Goal: Task Accomplishment & Management: Manage account settings

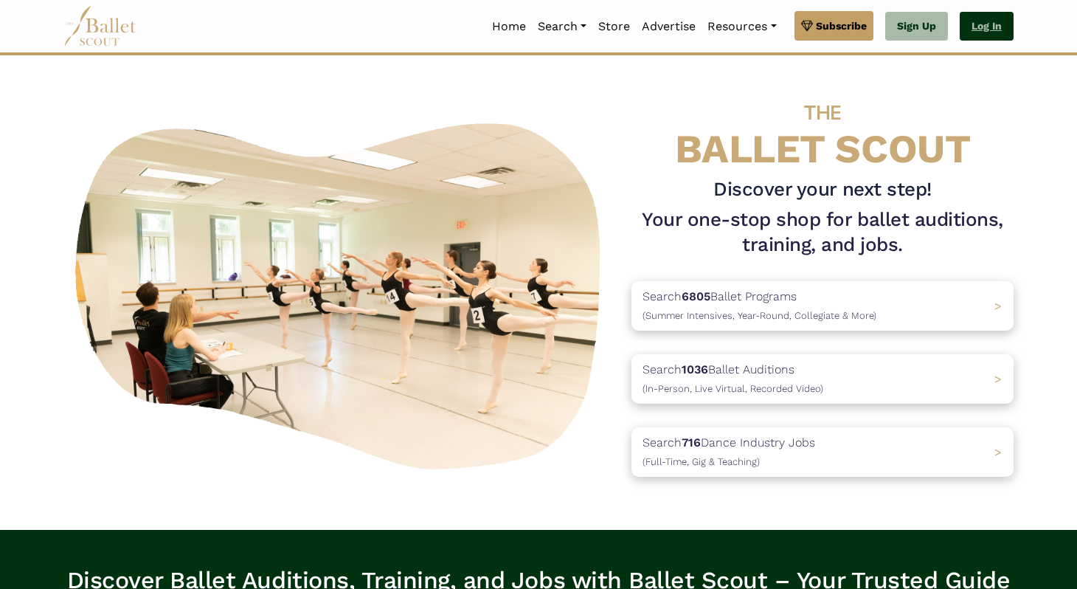
click at [977, 27] on link "Log In" at bounding box center [987, 27] width 54 height 30
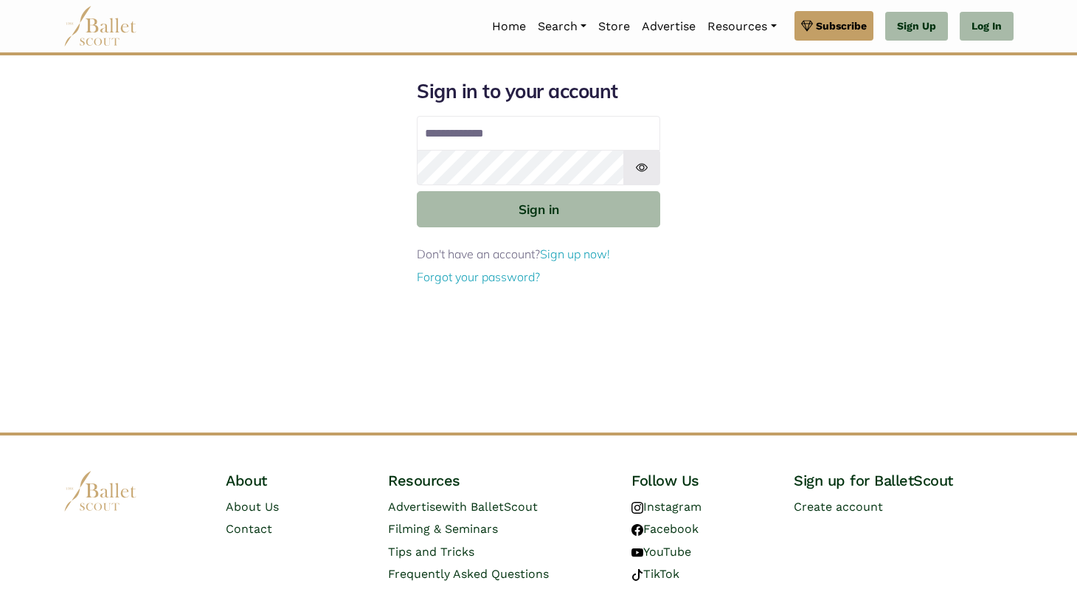
click at [510, 125] on input "Email address" at bounding box center [539, 133] width 244 height 35
click at [536, 134] on input "**********" at bounding box center [539, 133] width 244 height 35
type input "**********"
click at [417, 191] on button "Sign in" at bounding box center [539, 209] width 244 height 36
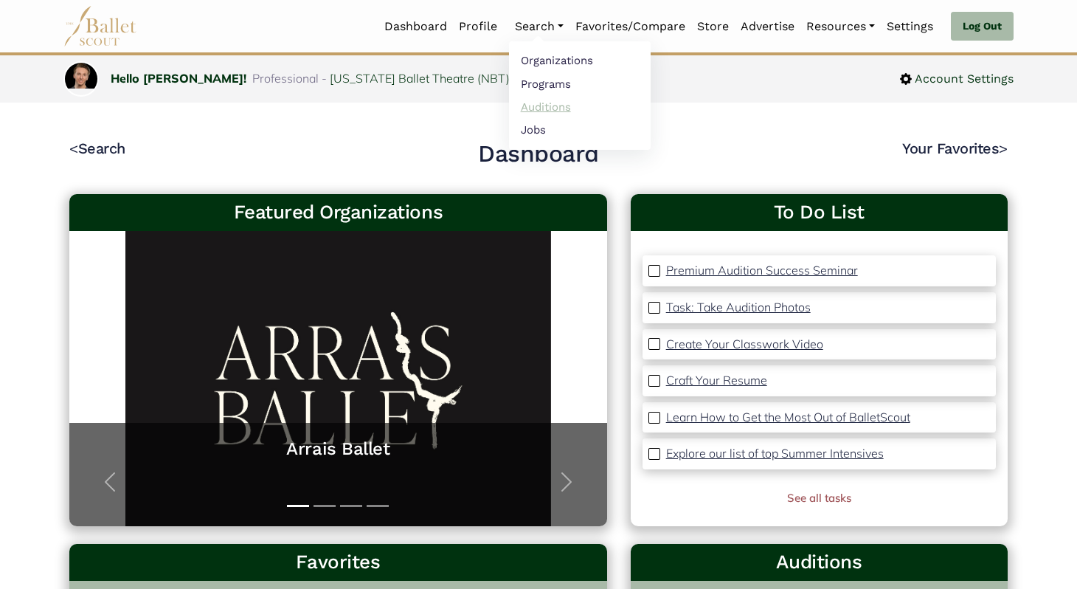
click at [553, 111] on link "Auditions" at bounding box center [580, 106] width 142 height 23
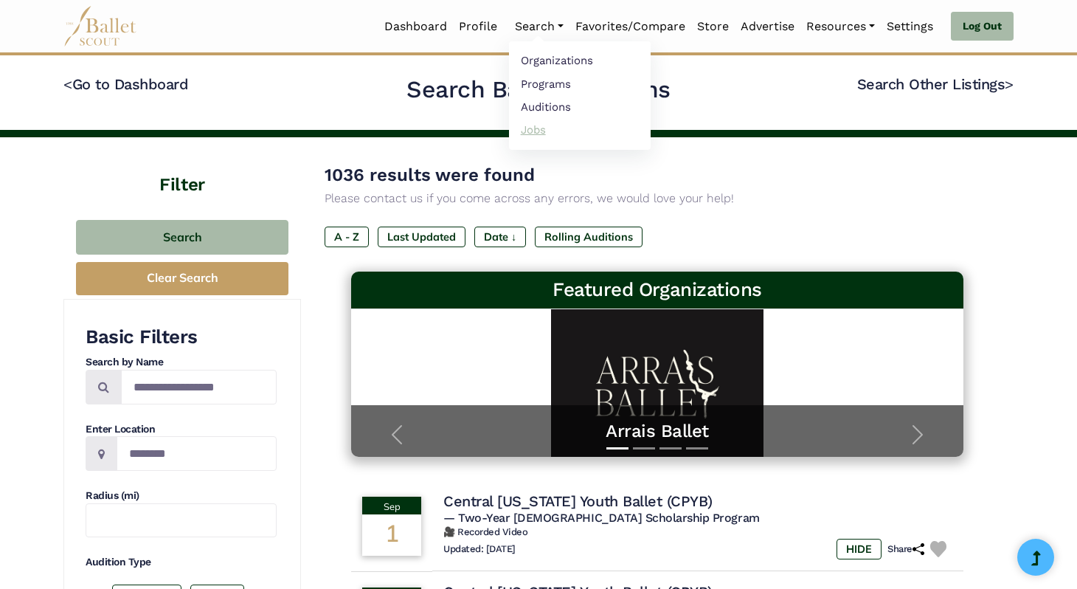
click at [534, 125] on link "Jobs" at bounding box center [580, 129] width 142 height 23
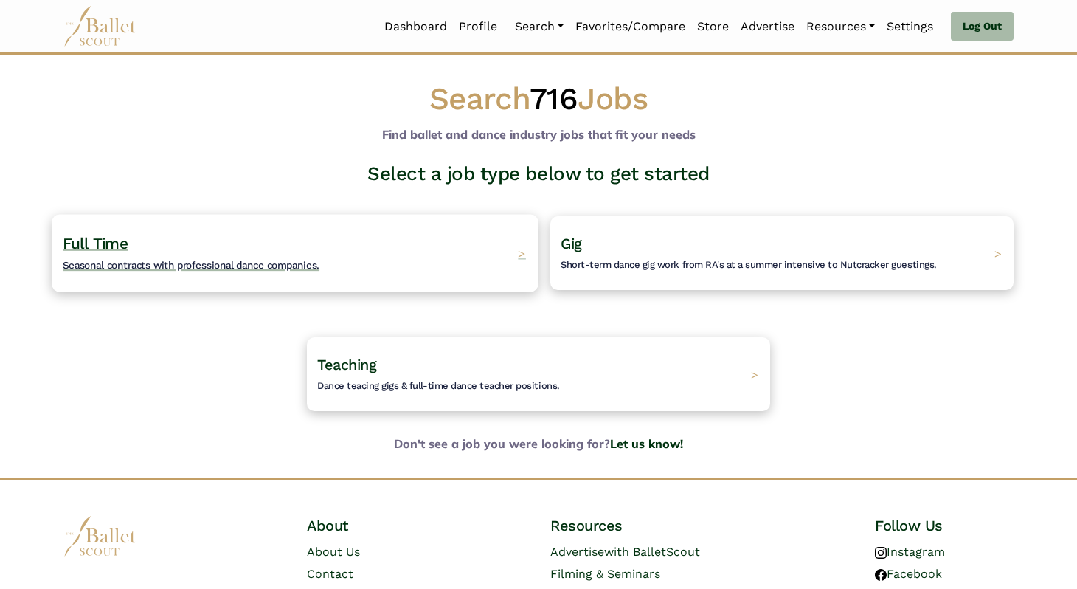
click at [398, 235] on div "Full Time Seasonal contracts with professional dance companies. >" at bounding box center [295, 252] width 486 height 77
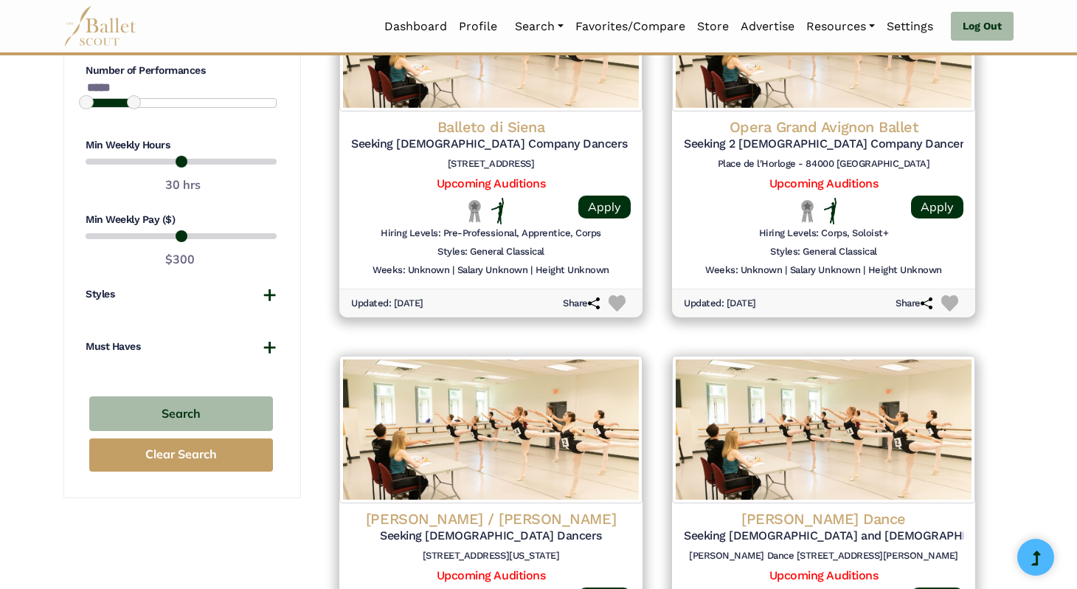
scroll to position [1195, 0]
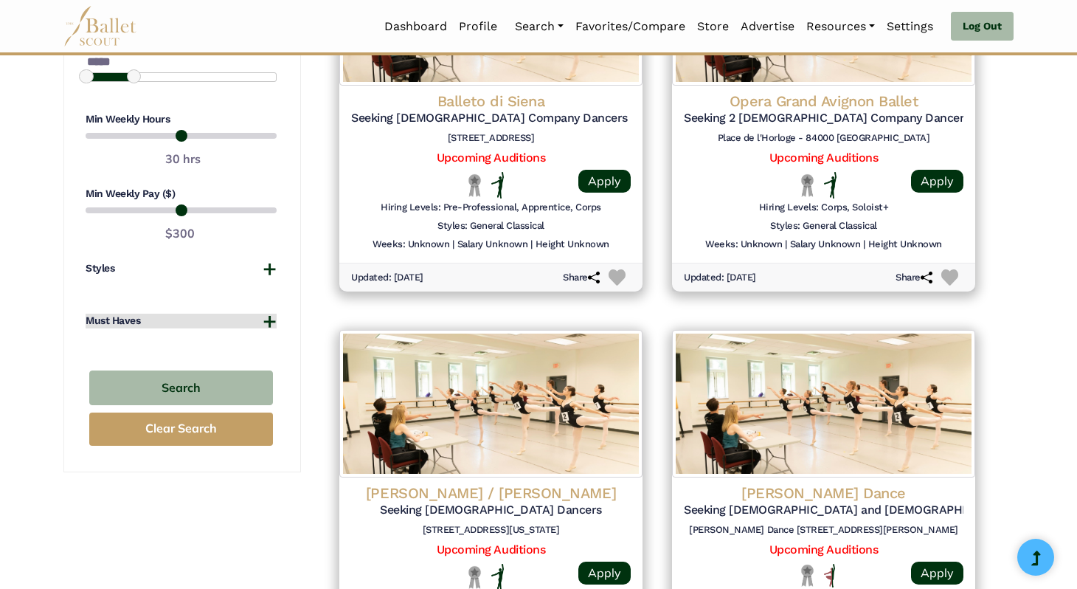
click at [163, 320] on button "Must Haves" at bounding box center [181, 321] width 191 height 15
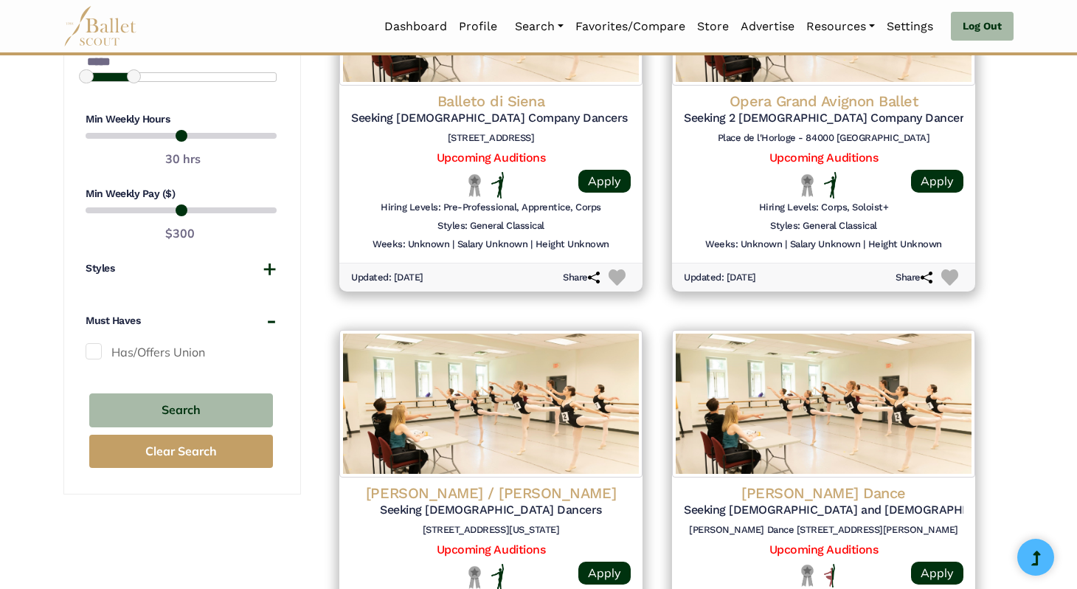
click at [158, 343] on label "Has/Offers Union" at bounding box center [181, 352] width 191 height 19
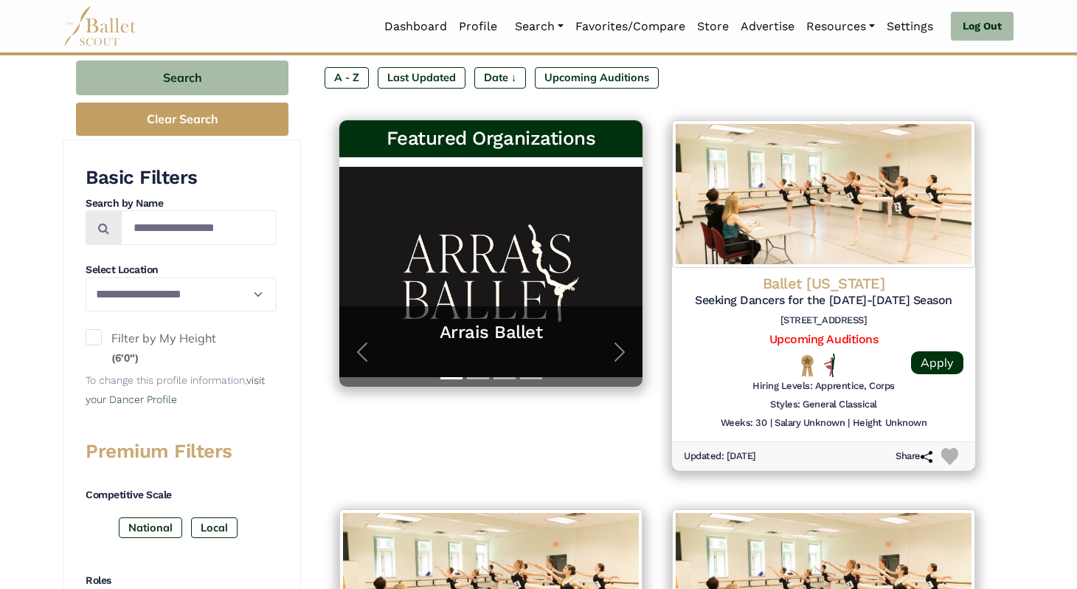
scroll to position [237, 0]
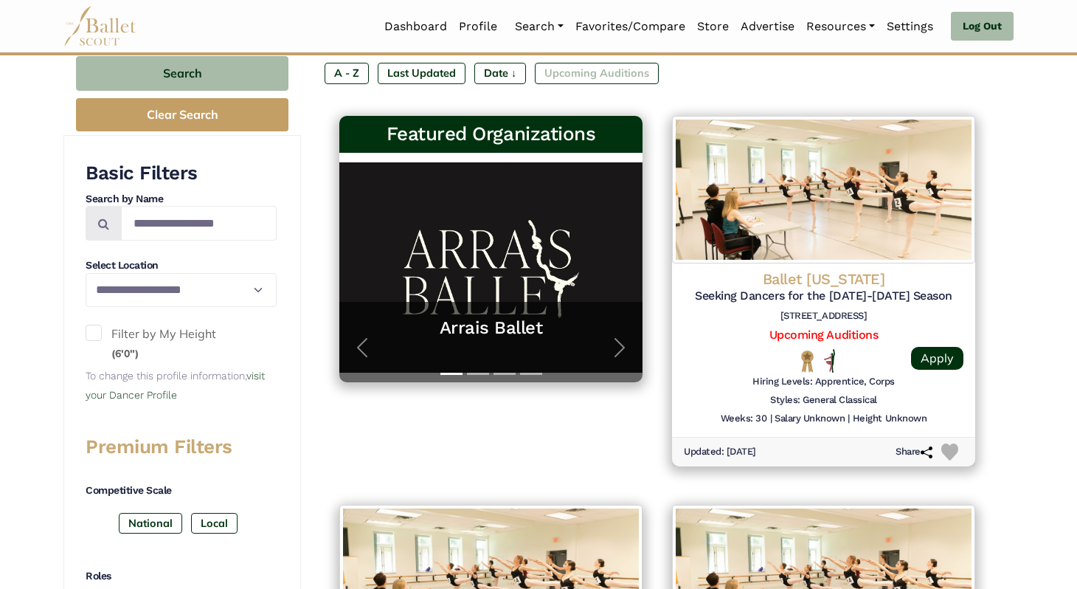
click at [577, 80] on label "Upcoming Auditions" at bounding box center [597, 73] width 124 height 21
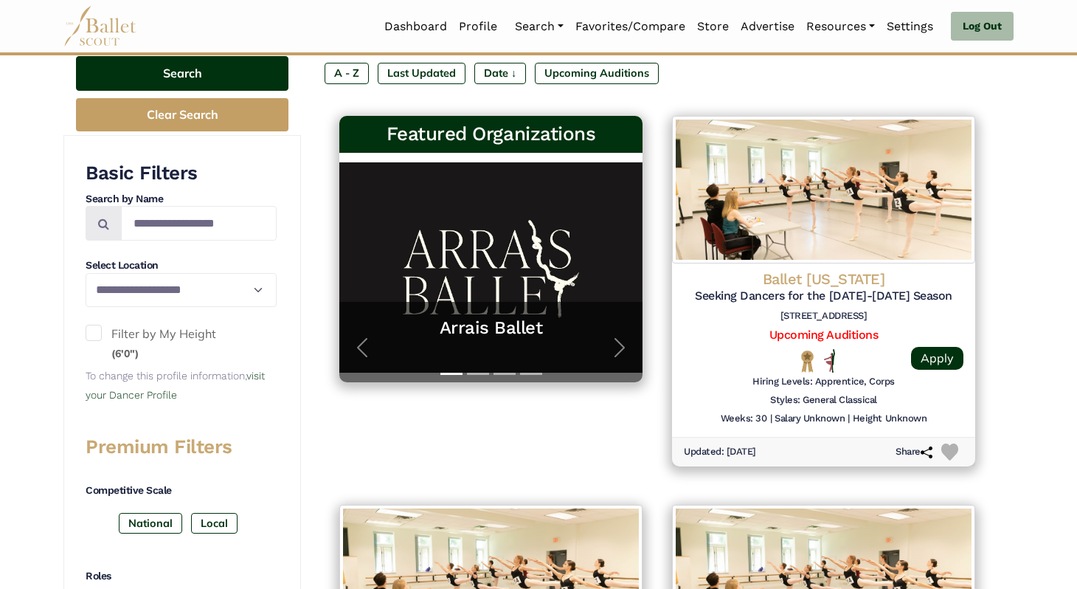
click at [193, 73] on button "Search" at bounding box center [182, 73] width 213 height 35
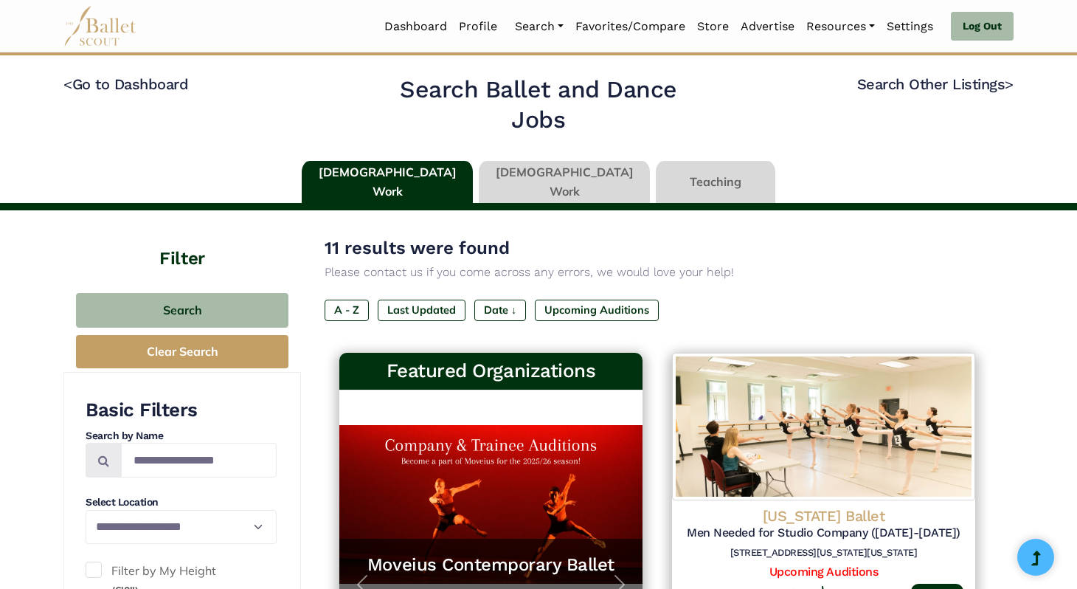
click at [227, 290] on div "Search Clear Search" at bounding box center [182, 330] width 220 height 83
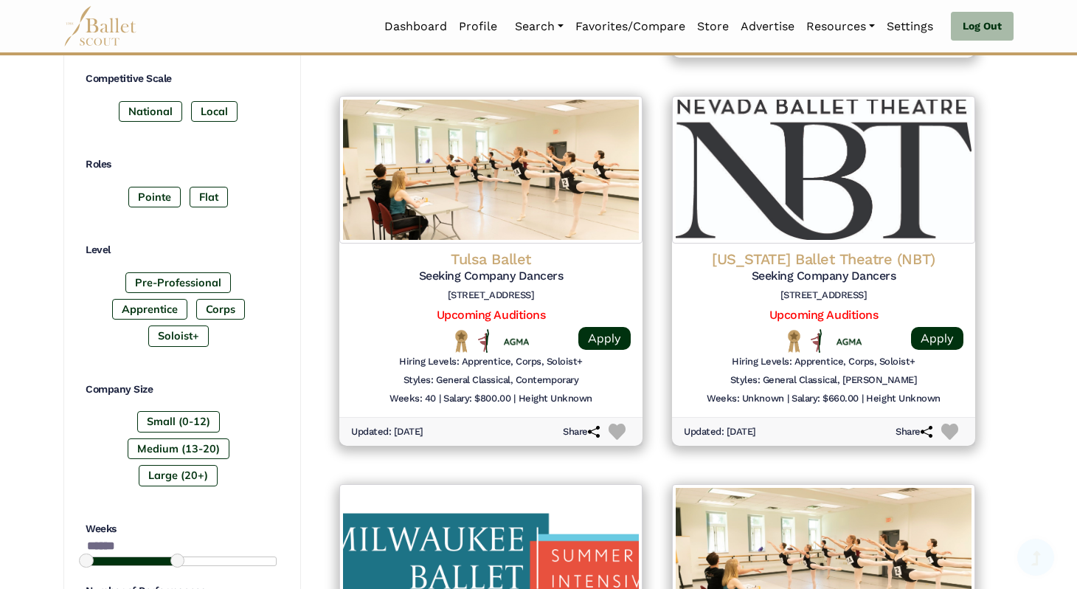
scroll to position [658, 0]
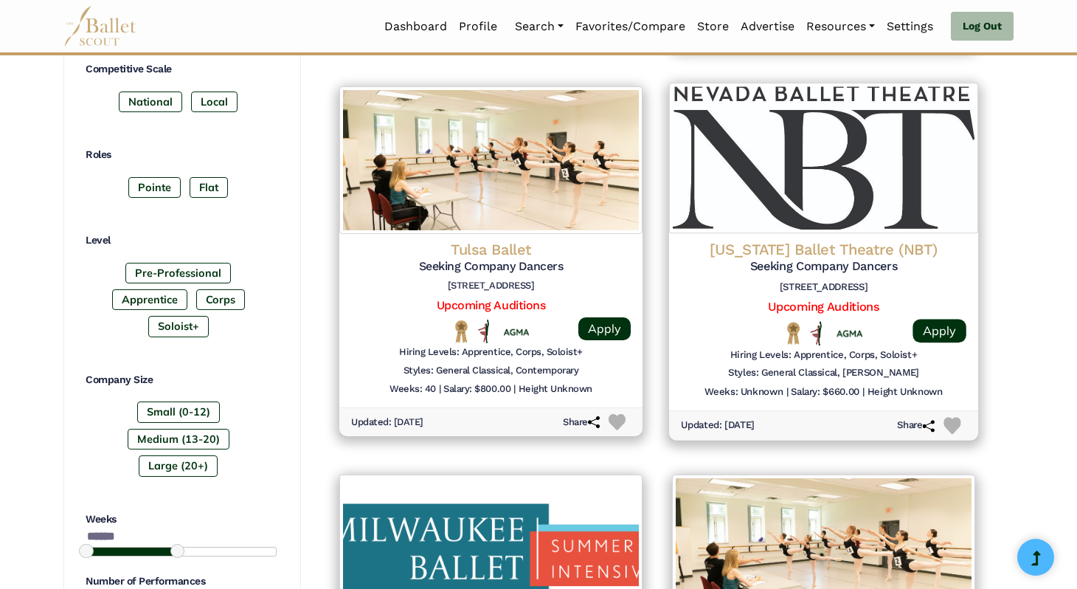
click at [919, 273] on h5 "Seeking Company Dancers" at bounding box center [824, 266] width 286 height 15
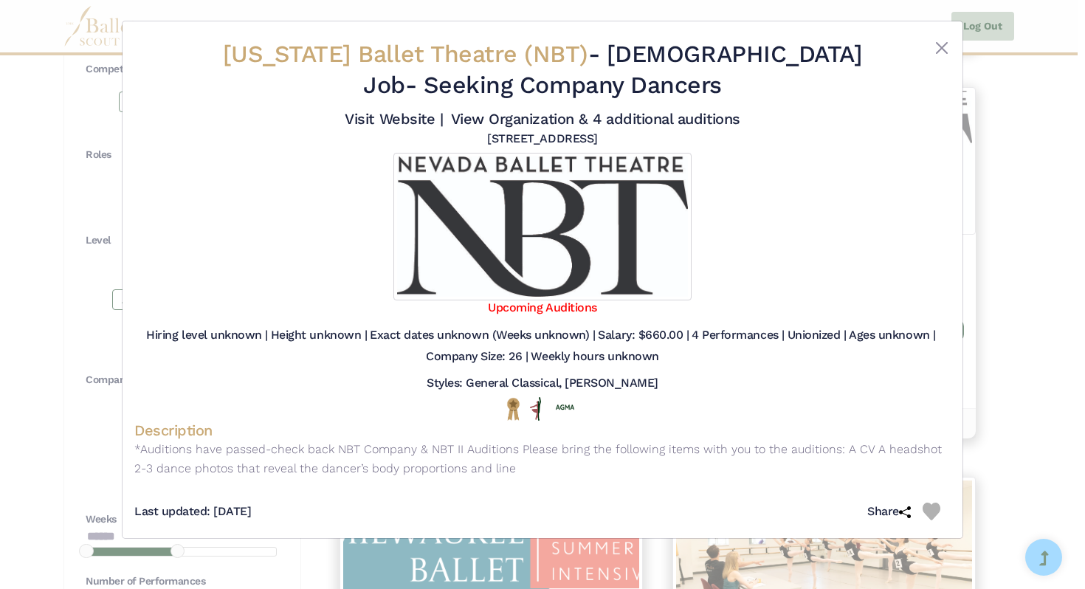
click at [559, 296] on img at bounding box center [542, 227] width 298 height 148
click at [559, 303] on link "Upcoming Auditions" at bounding box center [542, 307] width 108 height 14
click at [940, 55] on button "Close" at bounding box center [942, 48] width 18 height 18
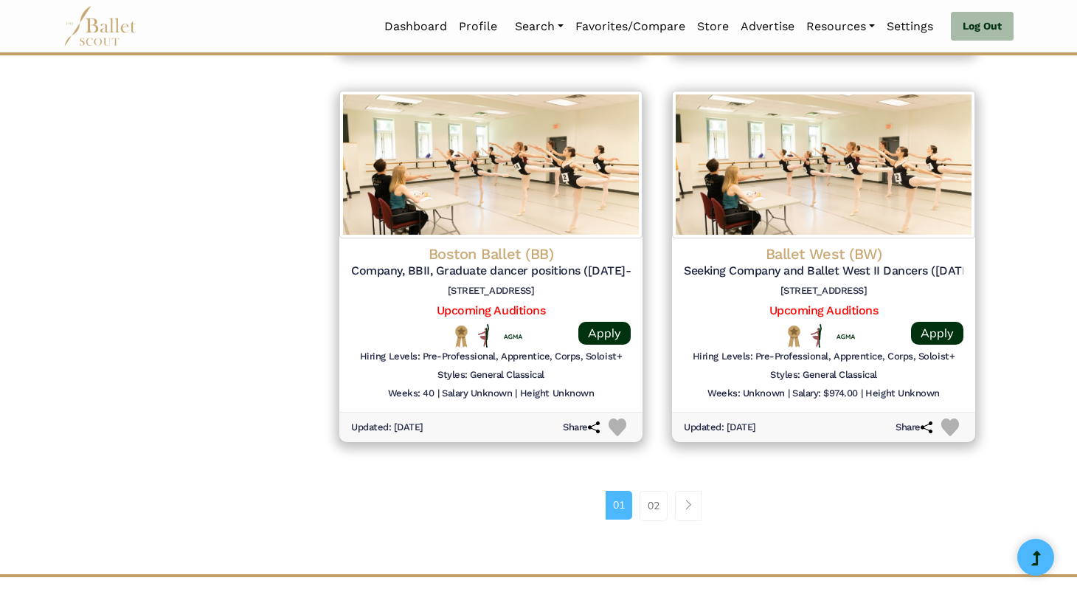
scroll to position [1866, 0]
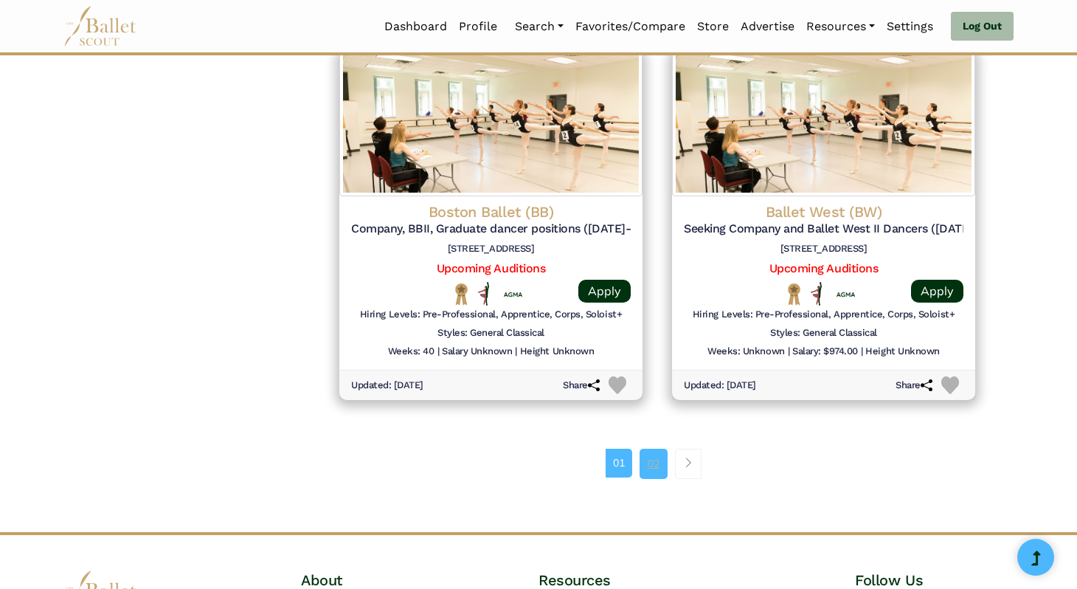
click at [646, 456] on link "02" at bounding box center [654, 464] width 28 height 30
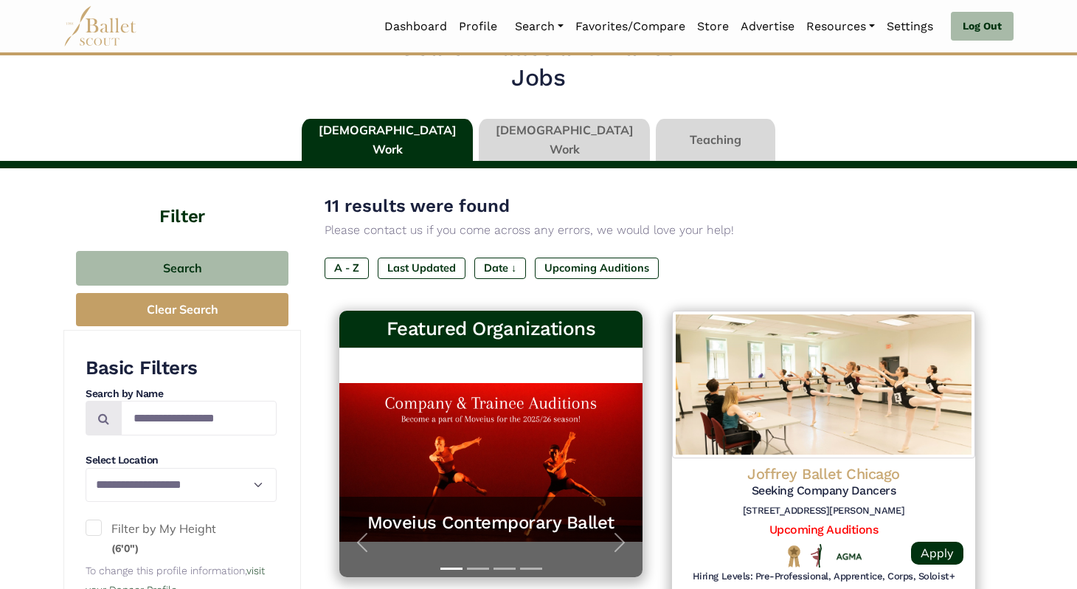
scroll to position [14, 0]
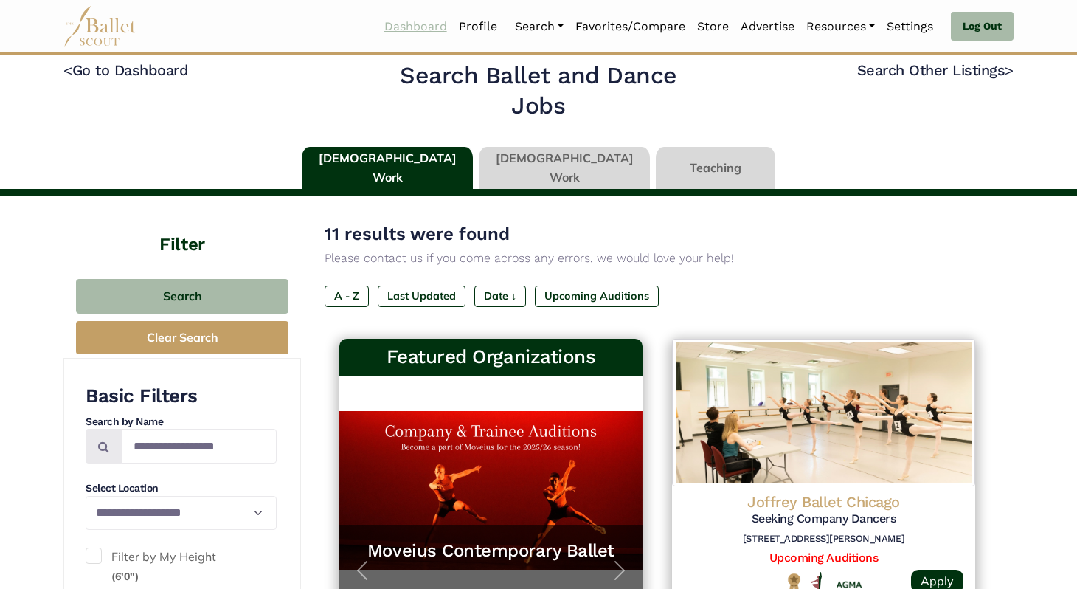
click at [408, 29] on link "Dashboard" at bounding box center [416, 26] width 75 height 31
